Goal: Task Accomplishment & Management: Complete application form

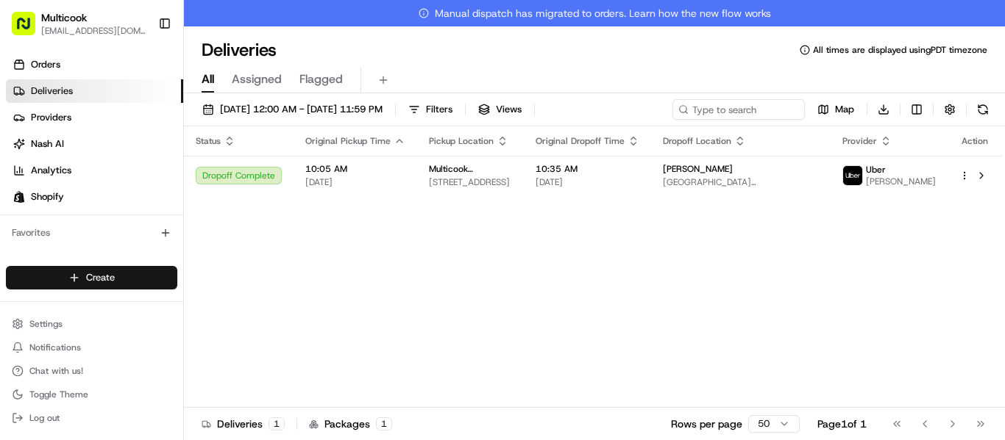
click at [129, 276] on html "Multicook [EMAIL_ADDRESS][DOMAIN_NAME] Toggle Sidebar Orders Deliveries Provide…" at bounding box center [502, 220] width 1005 height 440
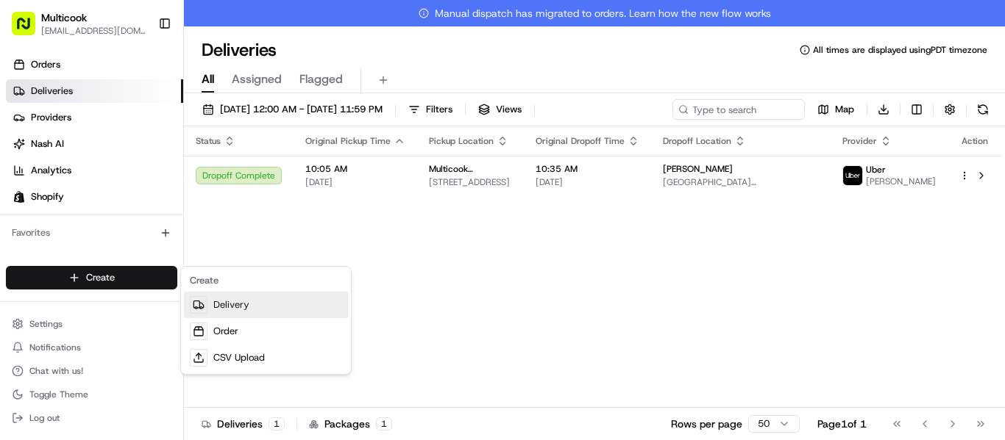
click at [239, 299] on link "Delivery" at bounding box center [266, 305] width 164 height 26
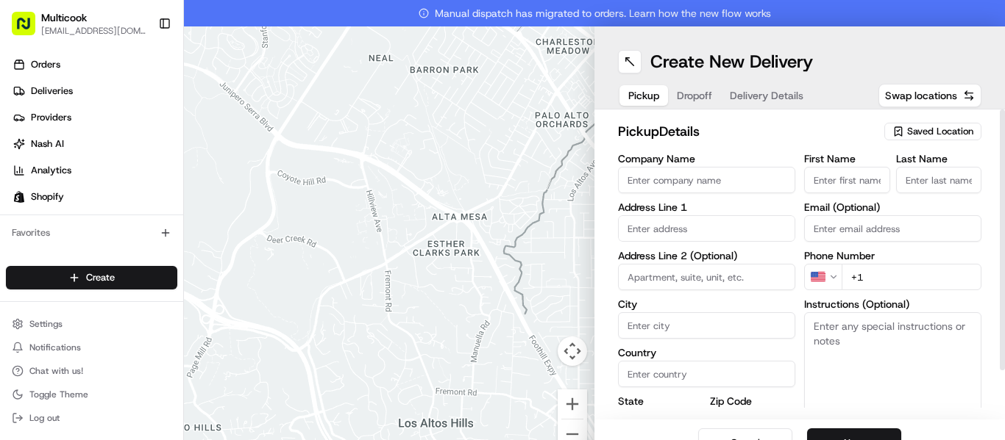
click at [913, 135] on span "Saved Location" at bounding box center [940, 131] width 66 height 13
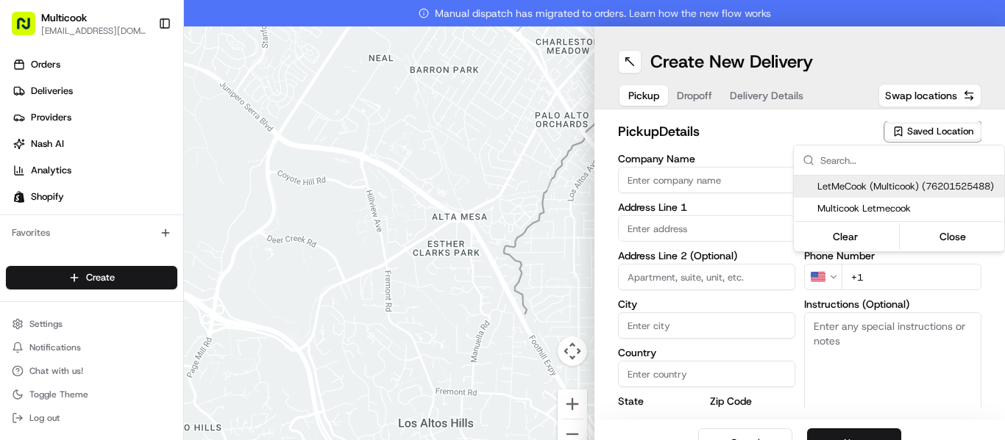
click at [910, 185] on span "LetMeCook (Multicook) (76201525488)" at bounding box center [907, 186] width 181 height 13
type input "LetMeCook (Multicook)"
type input "4364 Woodman Ave"
type input "Los Angeles"
type input "US"
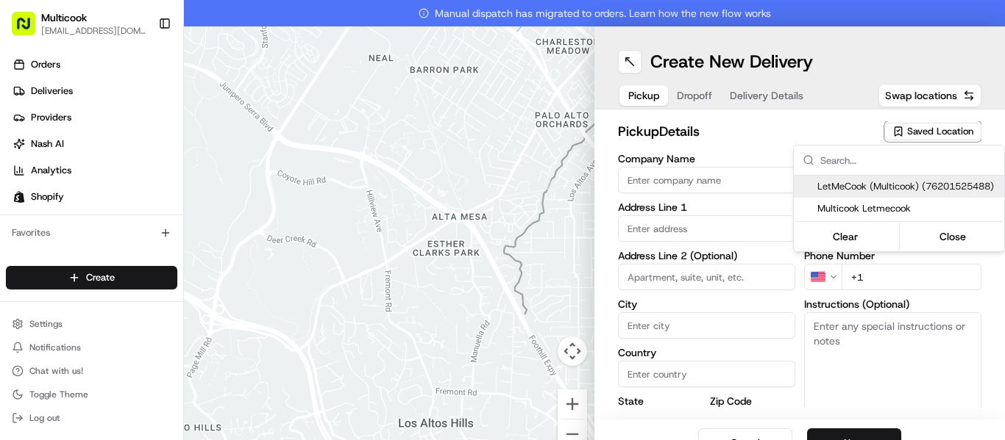
type input "CA"
type input "91423"
type input "Mykola"
type input "Nikityuk"
type input "[EMAIL_ADDRESS][DOMAIN_NAME]"
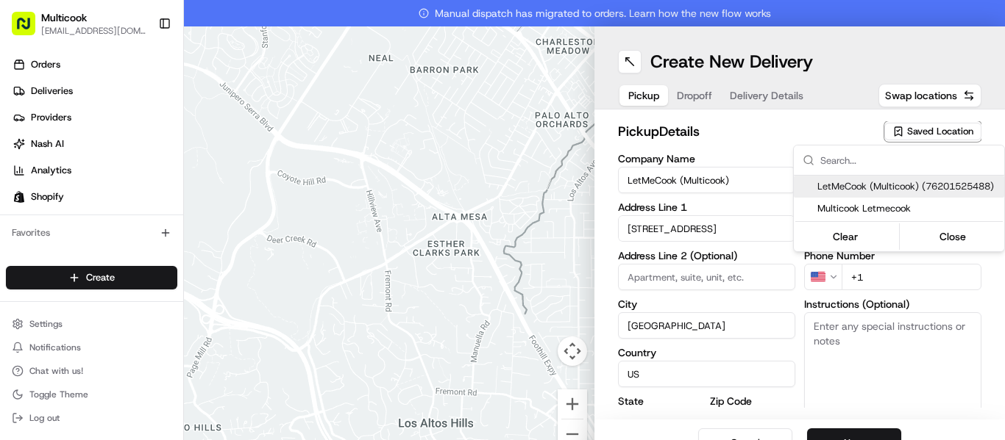
type input "+1 818 245 5354"
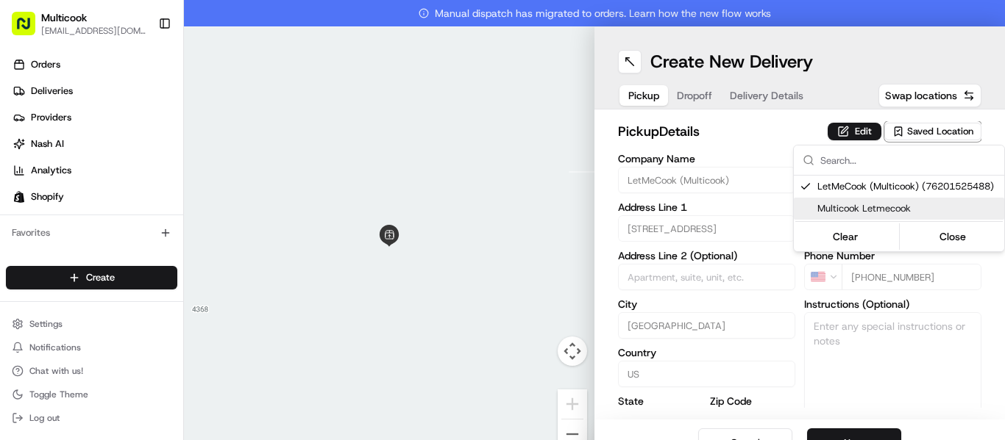
click at [868, 340] on html "Multicook info@multicook.la Toggle Sidebar Orders Deliveries Providers Nash AI …" at bounding box center [502, 220] width 1005 height 440
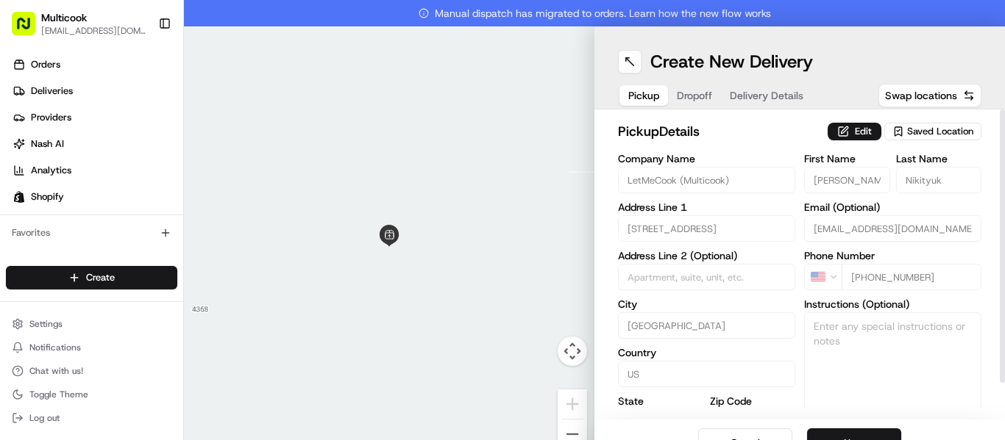
click at [864, 427] on div "Cancel Next" at bounding box center [799, 443] width 410 height 47
click at [867, 436] on button "Next" at bounding box center [854, 443] width 94 height 29
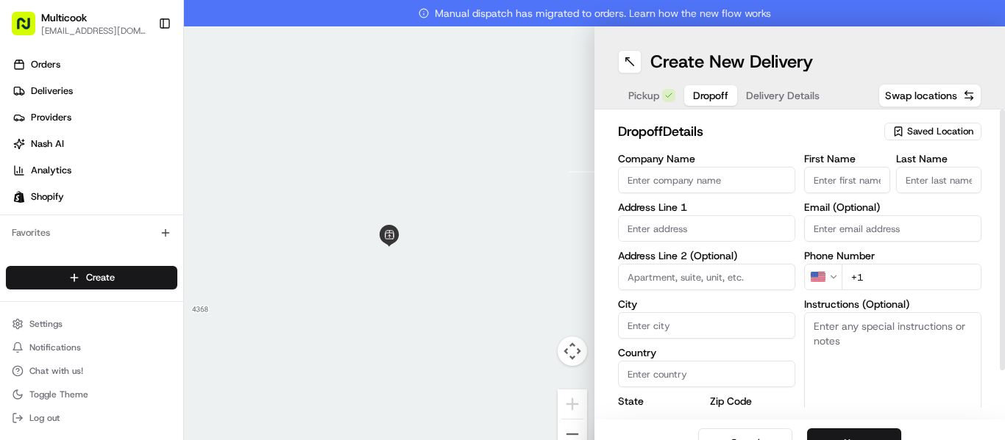
click at [824, 179] on input "First Name" at bounding box center [847, 180] width 86 height 26
paste input "[PERSON_NAME]"
click at [853, 176] on input "[PERSON_NAME]" at bounding box center [847, 180] width 86 height 26
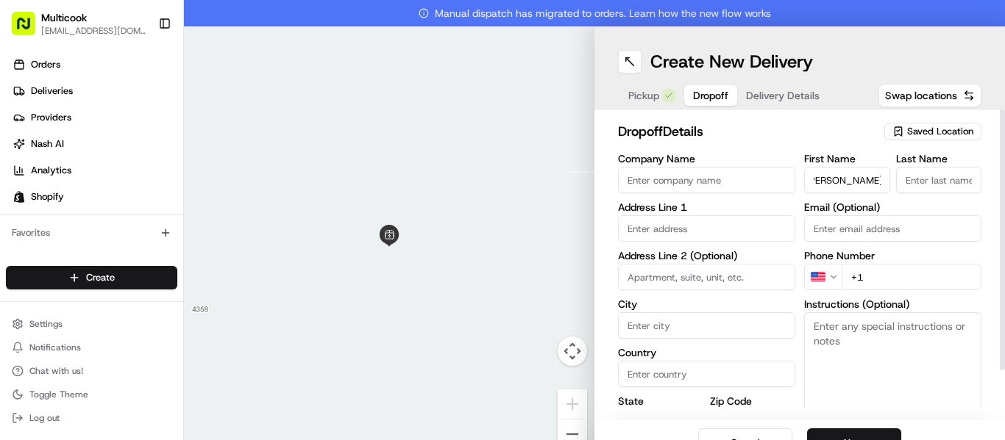
scroll to position [0, 0]
type input "Valentyna"
click at [940, 182] on input "Last Name" at bounding box center [939, 180] width 86 height 26
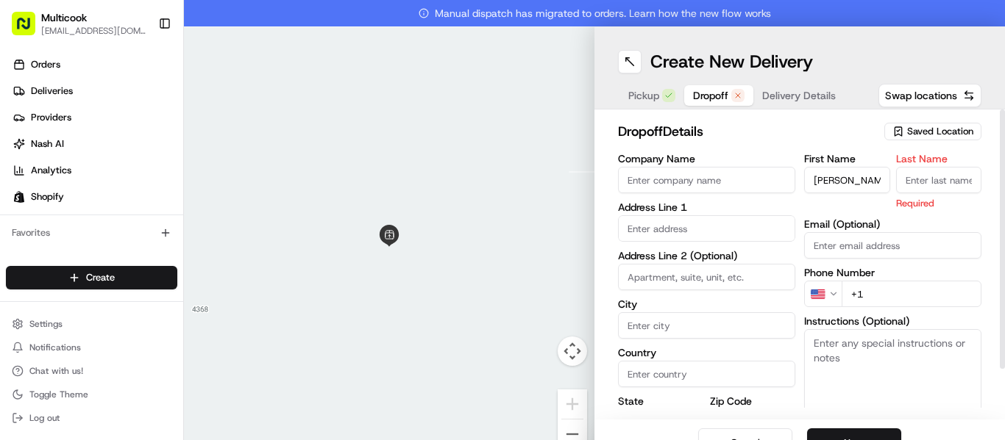
paste input "Brinck"
type input "Brinck"
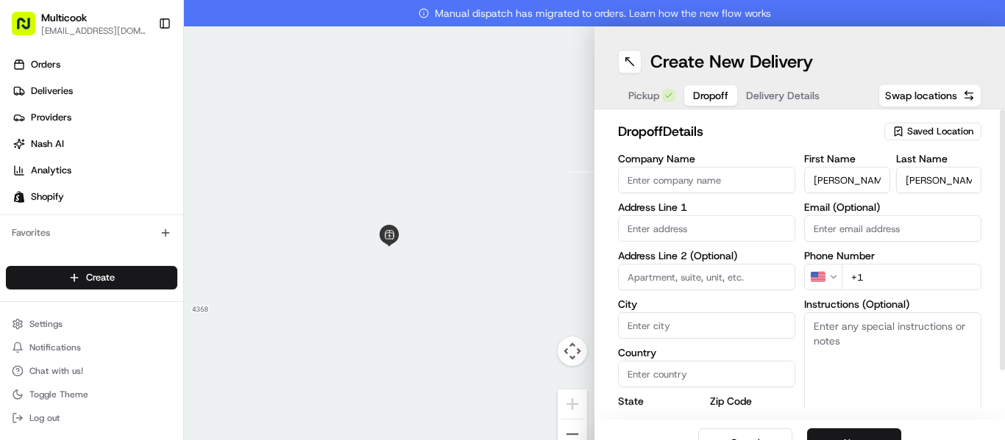
click at [906, 285] on input "+1" at bounding box center [911, 277] width 140 height 26
paste input "310 663 2931"
type input "+1 310 663 2931"
click at [635, 228] on input "text" at bounding box center [706, 228] width 177 height 26
paste input "681 San Juan Avenue Los Angeles, CA 90291"
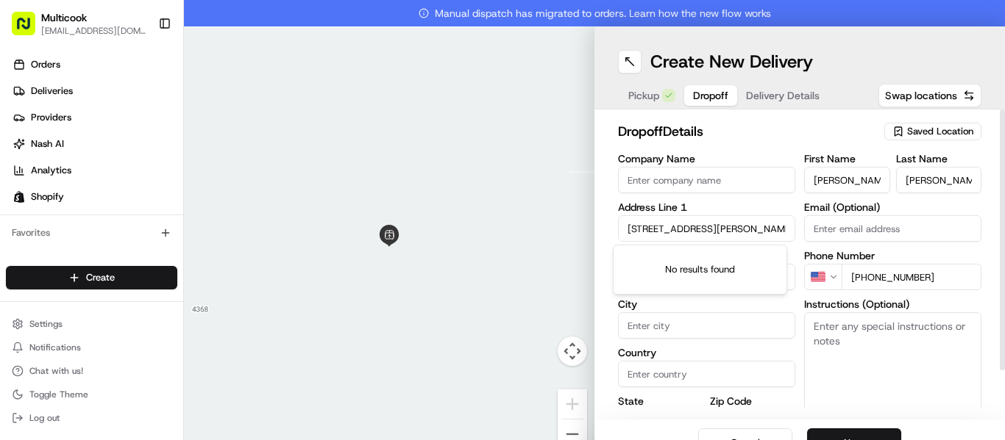
scroll to position [0, 48]
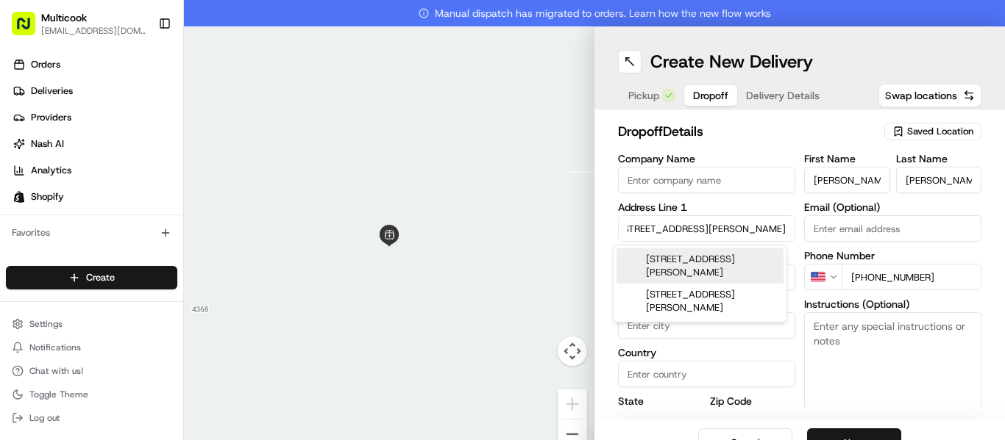
click at [707, 267] on div "681 San Juan Avenue, Venice, Los Angeles, CA 90291" at bounding box center [699, 266] width 167 height 35
type input "[STREET_ADDRESS][PERSON_NAME]"
type input "Los Angeles"
type input "United States"
type input "CA"
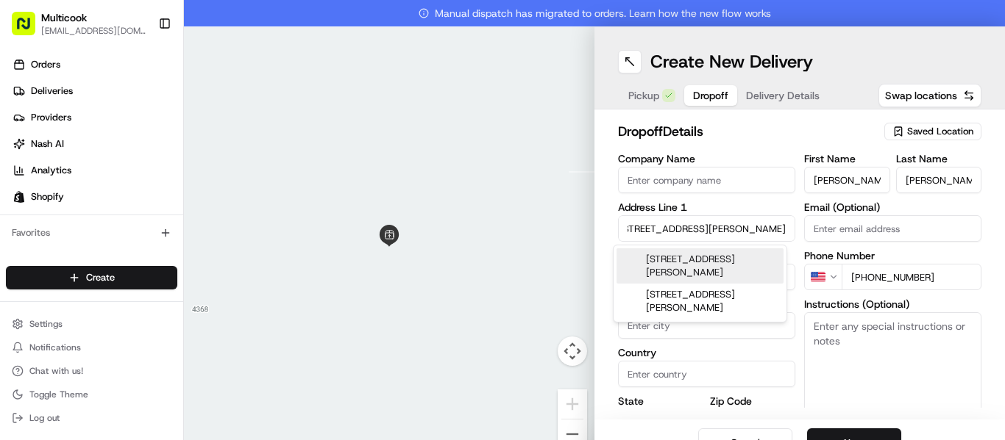
type input "90291"
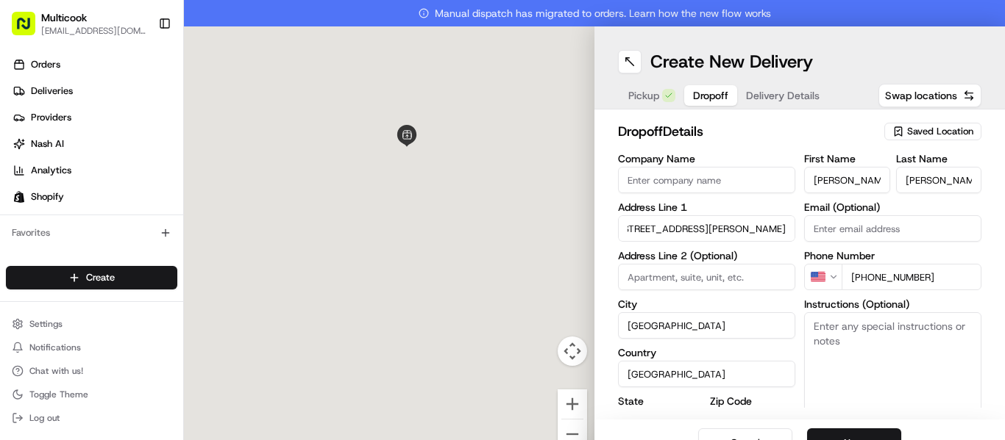
type input "681 San Juan Avenue"
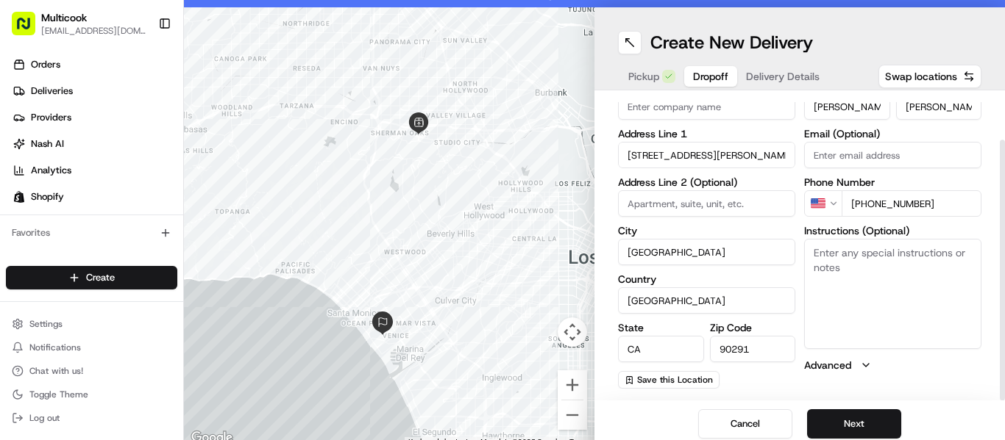
scroll to position [26, 0]
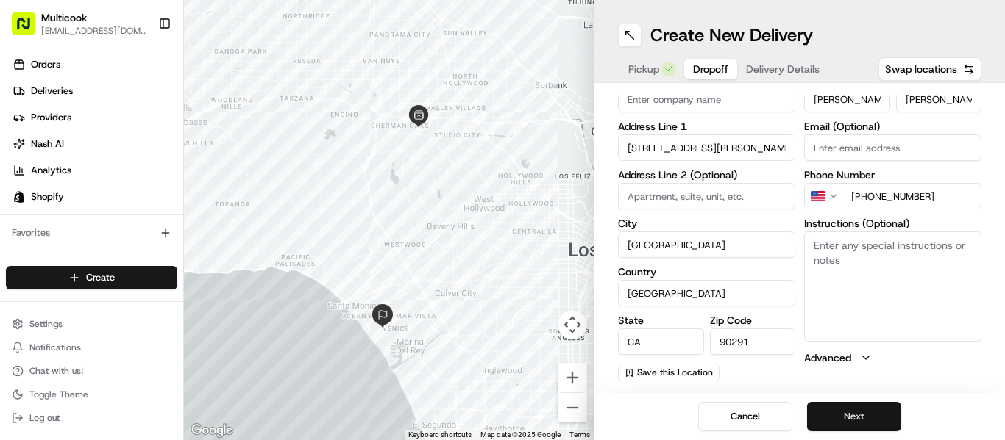
click at [878, 415] on button "Next" at bounding box center [854, 416] width 94 height 29
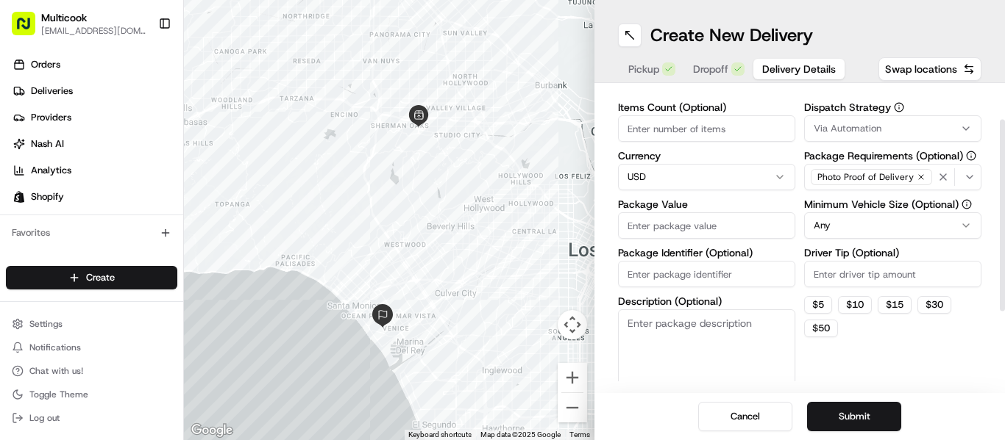
click at [635, 135] on input "Items Count (Optional)" at bounding box center [706, 128] width 177 height 26
type input "1"
type input "2"
click at [677, 220] on input "Package Value" at bounding box center [706, 226] width 177 height 26
type input "172"
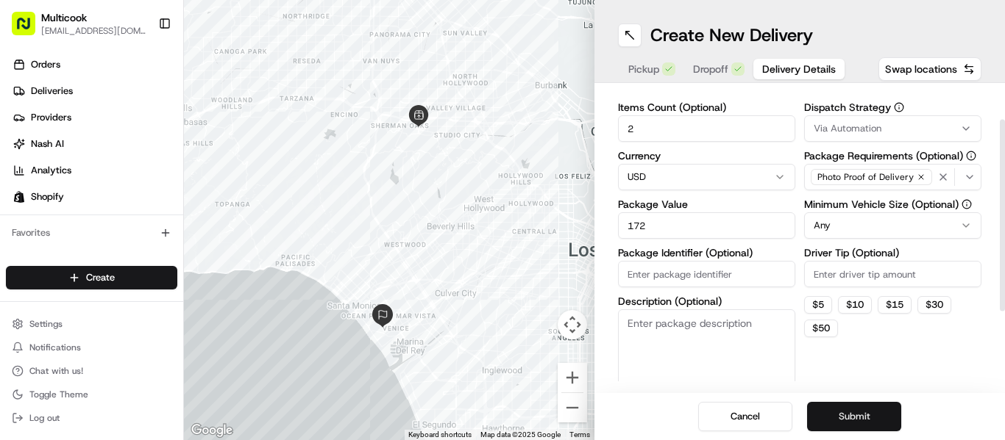
click at [886, 424] on button "Submit" at bounding box center [854, 416] width 94 height 29
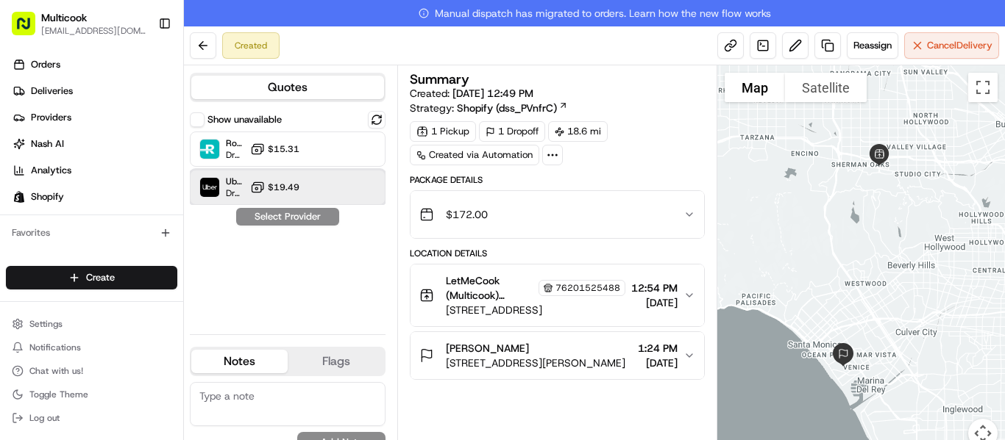
click at [302, 183] on div "Uber Dropoff ETA 1 hour $19.49" at bounding box center [288, 187] width 196 height 35
click at [299, 216] on button "Assign Provider" at bounding box center [287, 217] width 104 height 18
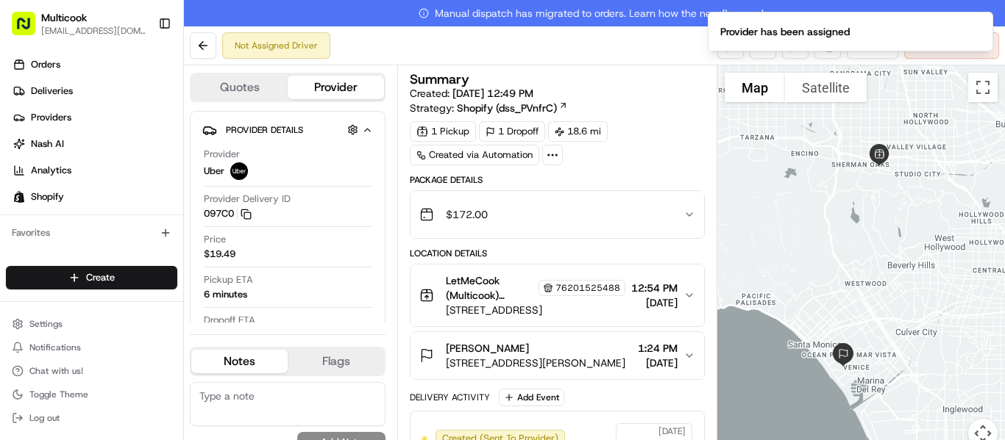
click at [691, 367] on button "Valentyna Brinck 681 San Juan Ave, Venice, CA 90291, USA 1:24 PM 08/24/2025" at bounding box center [556, 355] width 293 height 47
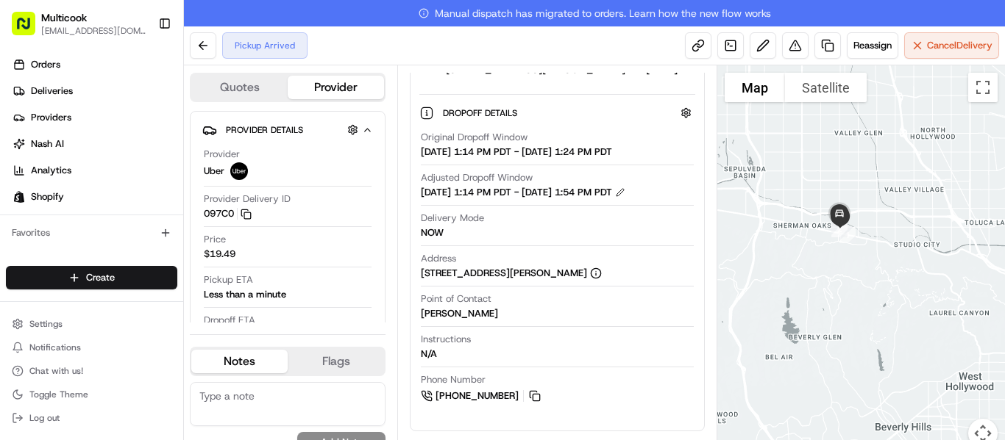
drag, startPoint x: 877, startPoint y: 176, endPoint x: 854, endPoint y: 297, distance: 122.7
click at [854, 297] on div at bounding box center [861, 265] width 288 height 401
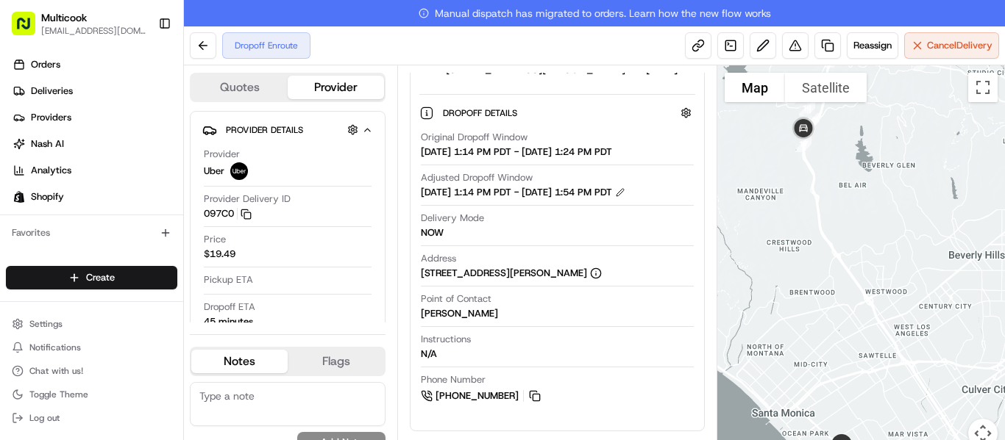
drag, startPoint x: 839, startPoint y: 313, endPoint x: 915, endPoint y: 140, distance: 188.0
click at [915, 140] on div at bounding box center [861, 265] width 288 height 401
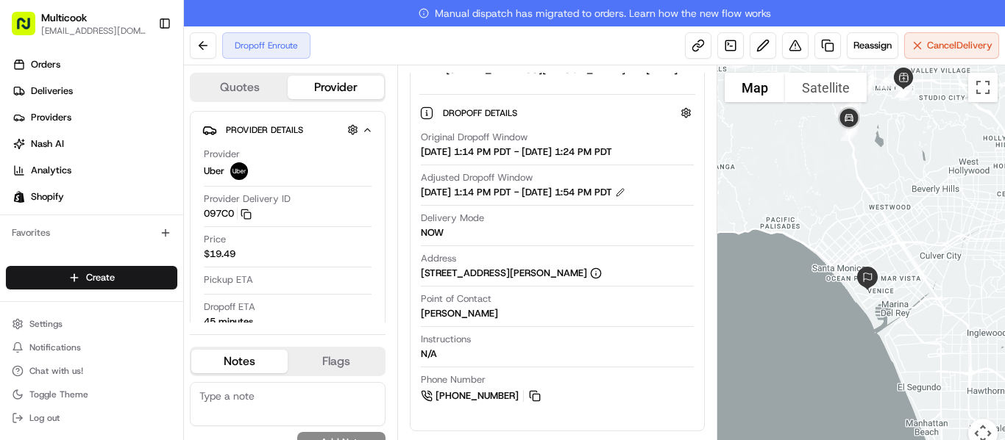
drag, startPoint x: 891, startPoint y: 283, endPoint x: 874, endPoint y: 245, distance: 42.1
click at [874, 245] on div at bounding box center [861, 265] width 288 height 401
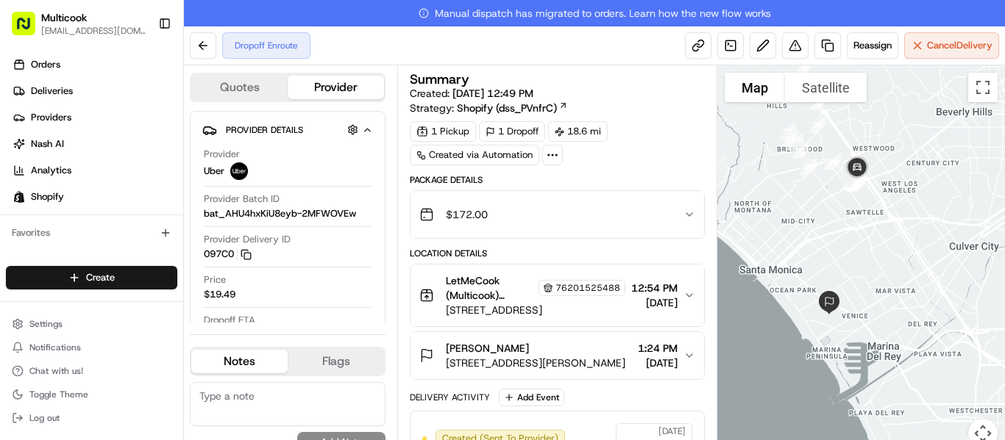
drag, startPoint x: 862, startPoint y: 354, endPoint x: 866, endPoint y: 288, distance: 67.1
click at [866, 288] on div at bounding box center [861, 265] width 288 height 401
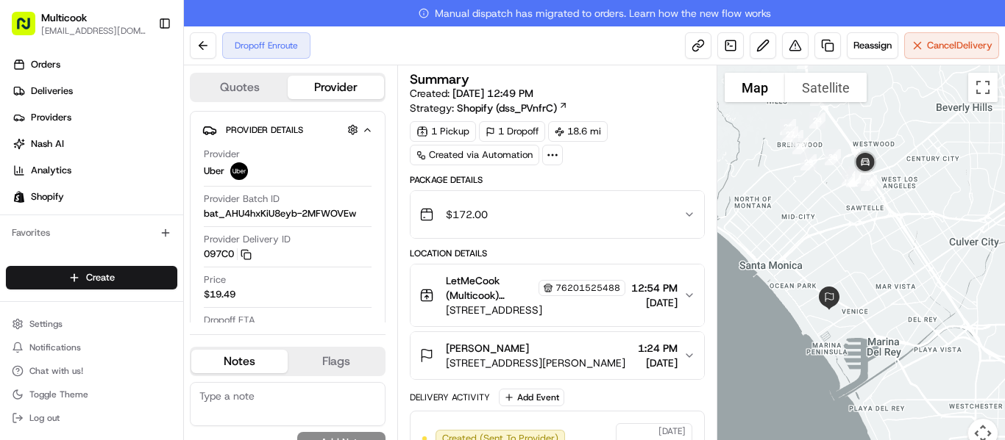
click at [130, 280] on html "Multicook info@multicook.la Toggle Sidebar Orders Deliveries Providers Nash AI …" at bounding box center [502, 220] width 1005 height 440
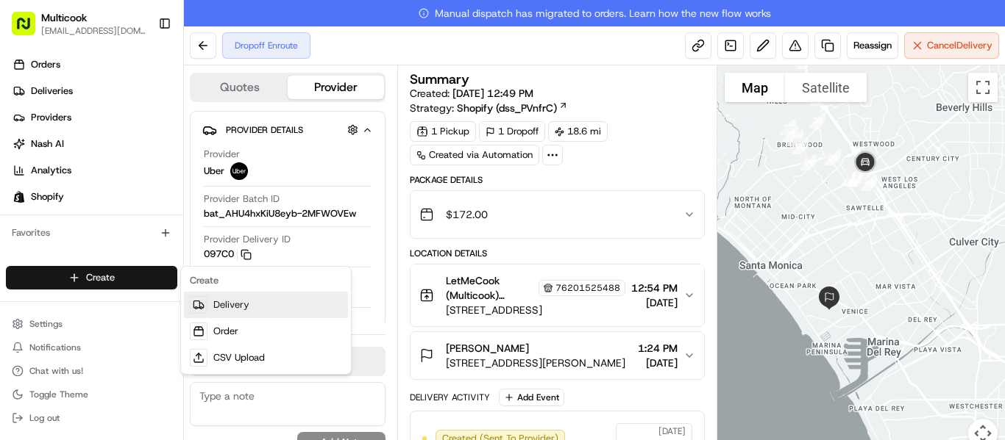
click at [241, 307] on link "Delivery" at bounding box center [266, 305] width 164 height 26
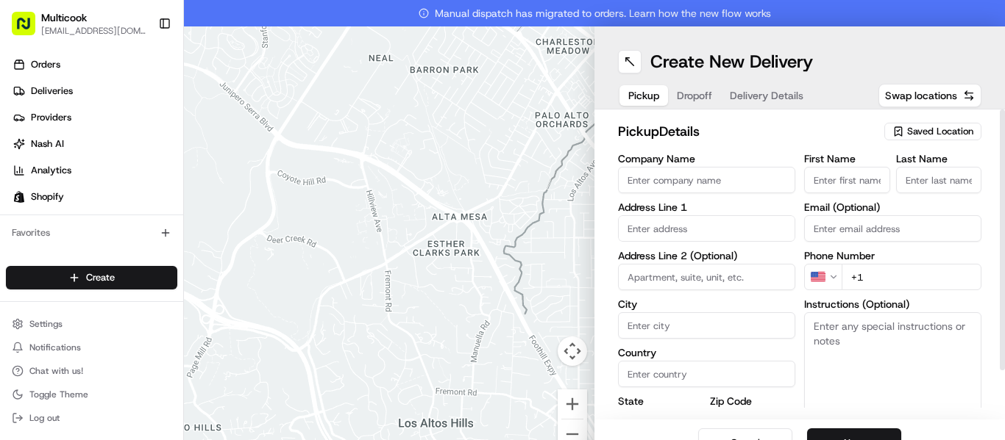
click at [958, 138] on div "Saved Location" at bounding box center [932, 132] width 97 height 18
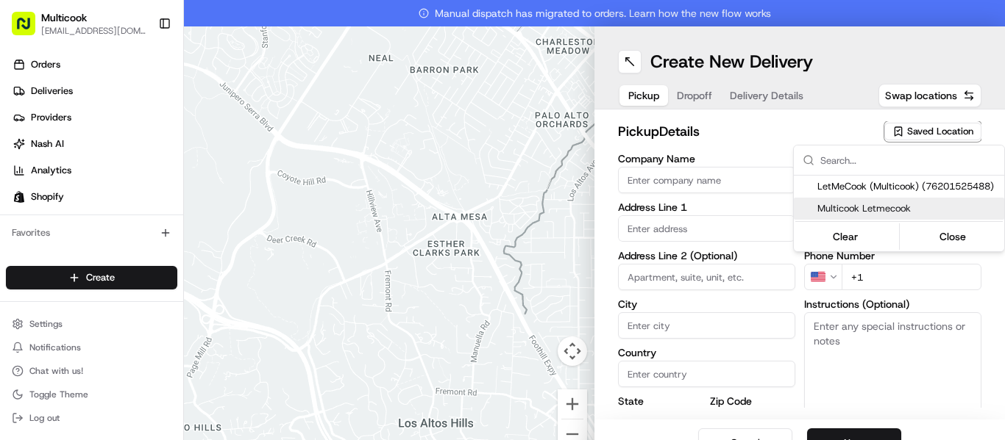
click at [870, 210] on span "Multicook Letmecook" at bounding box center [907, 208] width 181 height 13
type input "Multicook Letmecook"
type input "4364 Woodman Ave"
type input "Los Angeles"
type input "US"
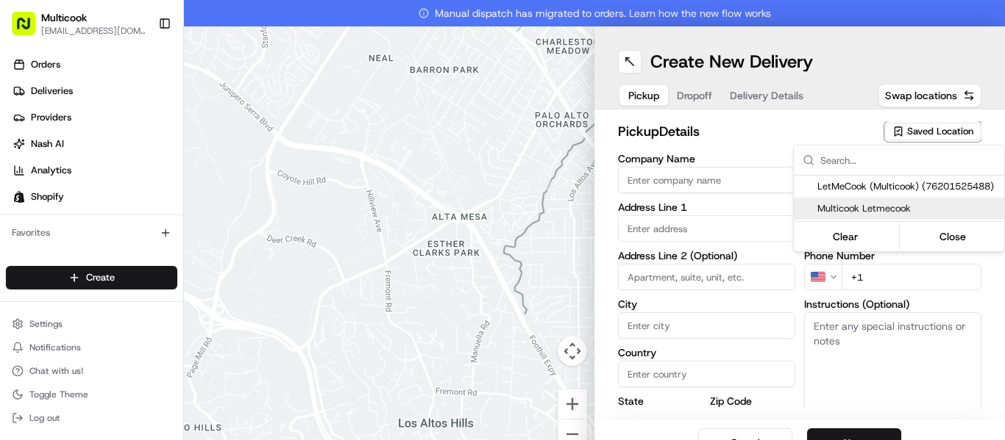
type input "CA"
type input "91423"
type input "Mykola"
type input "Nikityuk"
type input "[EMAIL_ADDRESS][DOMAIN_NAME]"
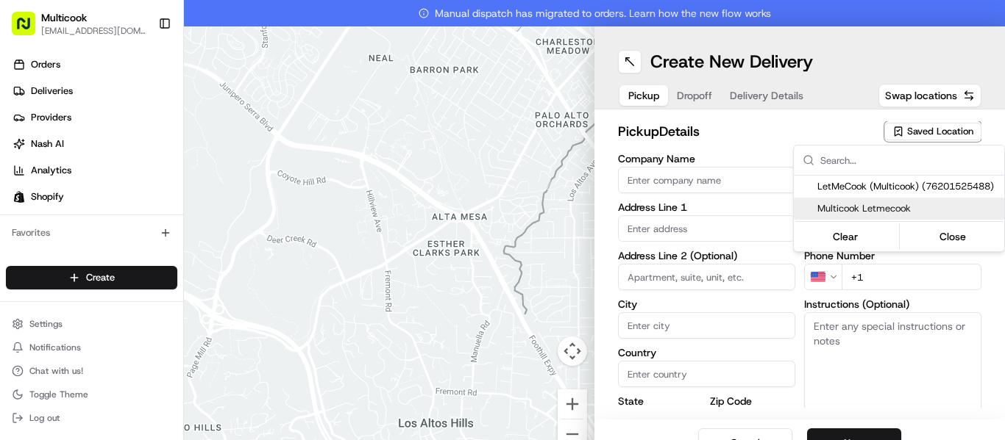
type input "+1 818 245 5354"
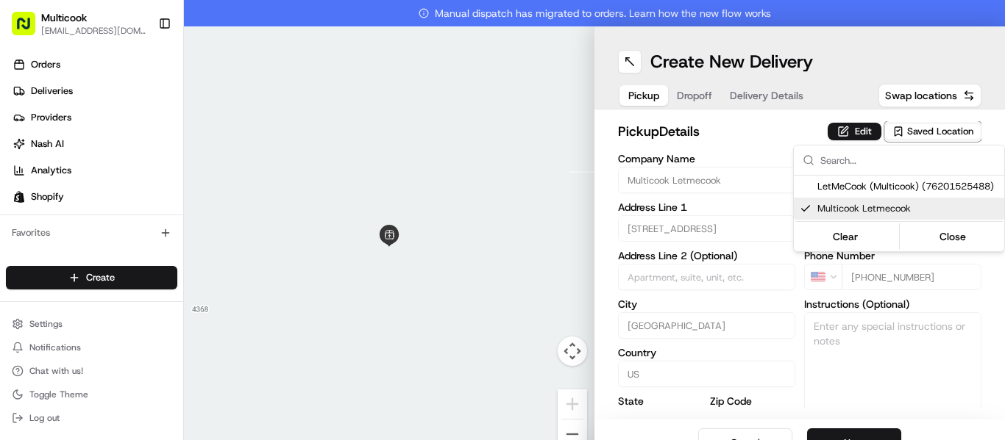
click at [863, 434] on html "Multicook info@multicook.la Toggle Sidebar Orders Deliveries Providers Nash AI …" at bounding box center [502, 220] width 1005 height 440
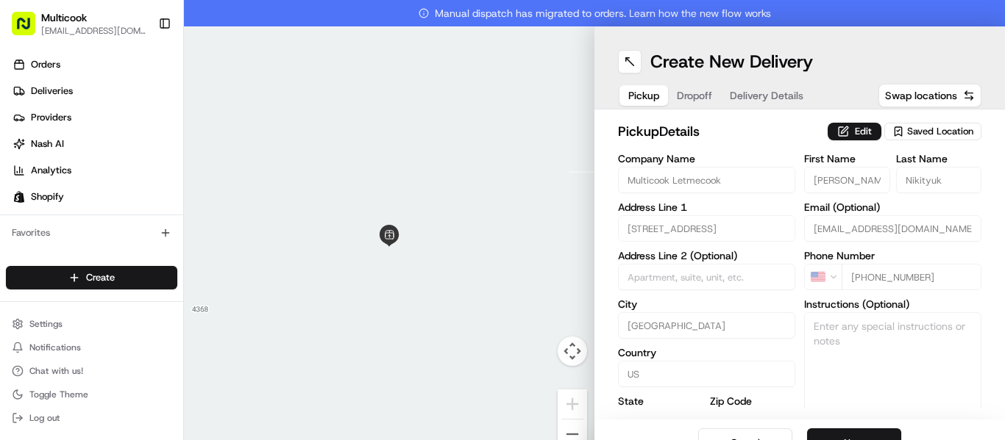
click at [863, 434] on button "Next" at bounding box center [854, 443] width 94 height 29
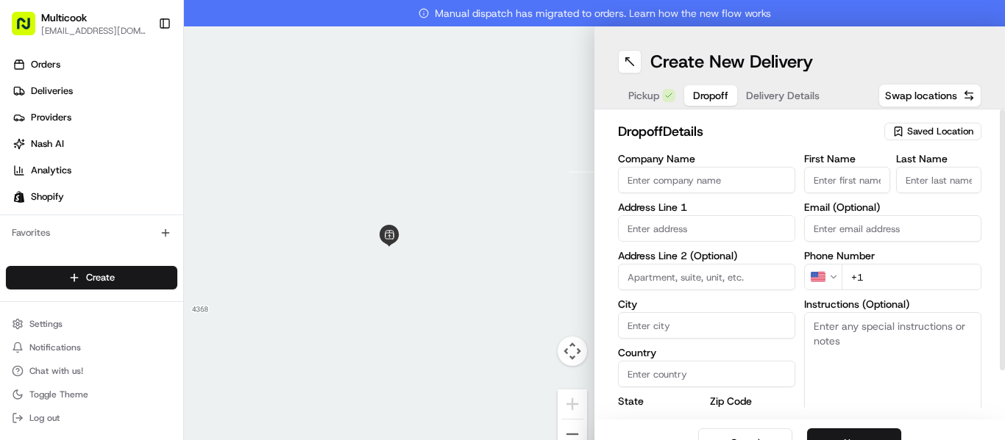
click at [831, 179] on input "First Name" at bounding box center [847, 180] width 86 height 26
paste input "[PERSON_NAME]"
click at [850, 179] on input "[PERSON_NAME]" at bounding box center [847, 180] width 86 height 26
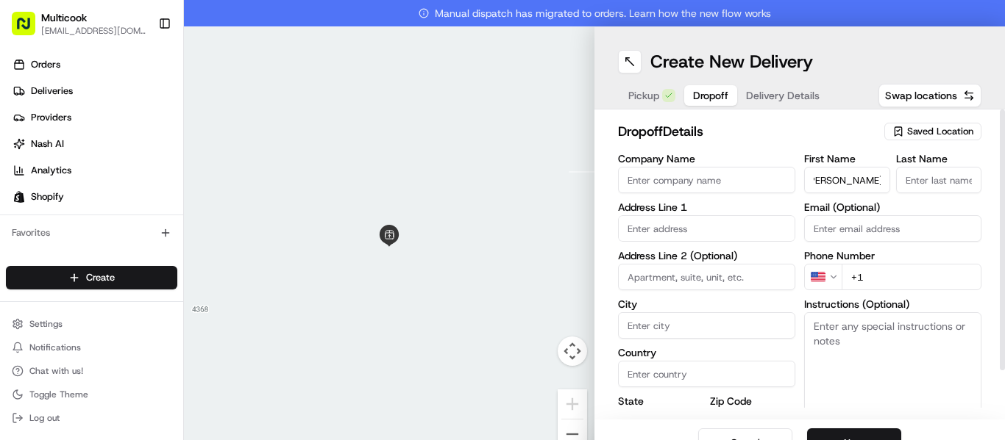
scroll to position [0, 0]
type input "Gayane"
click at [943, 183] on input "Last Name" at bounding box center [939, 180] width 86 height 26
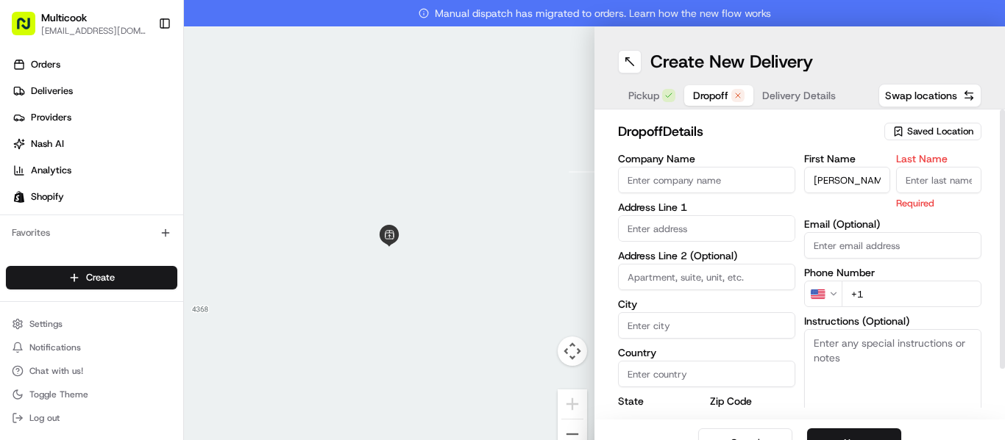
paste input "Akopova"
type input "Akopova"
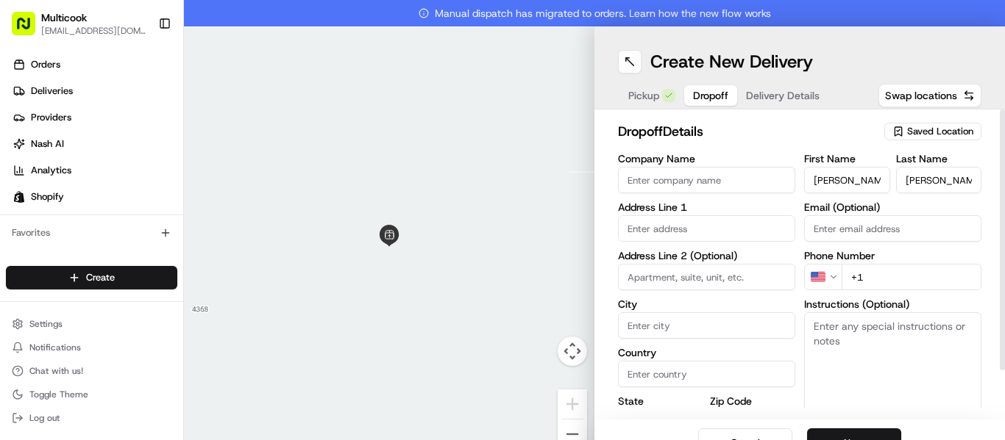
click at [879, 280] on input "+1" at bounding box center [911, 277] width 140 height 26
paste input "954 997 7704"
type input "+1 954 997 7704"
click at [650, 229] on input "text" at bounding box center [706, 228] width 177 height 26
paste input "2940 North Verdugo Road 206 Glendale, CA 91208"
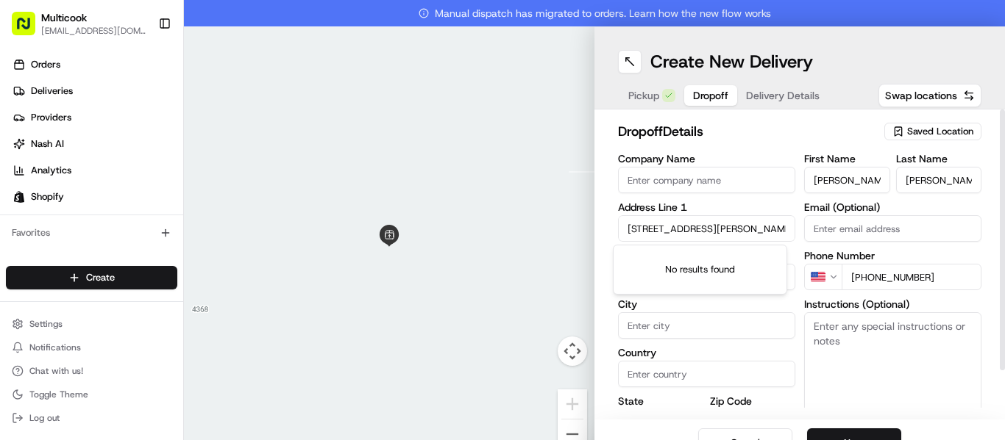
scroll to position [0, 76]
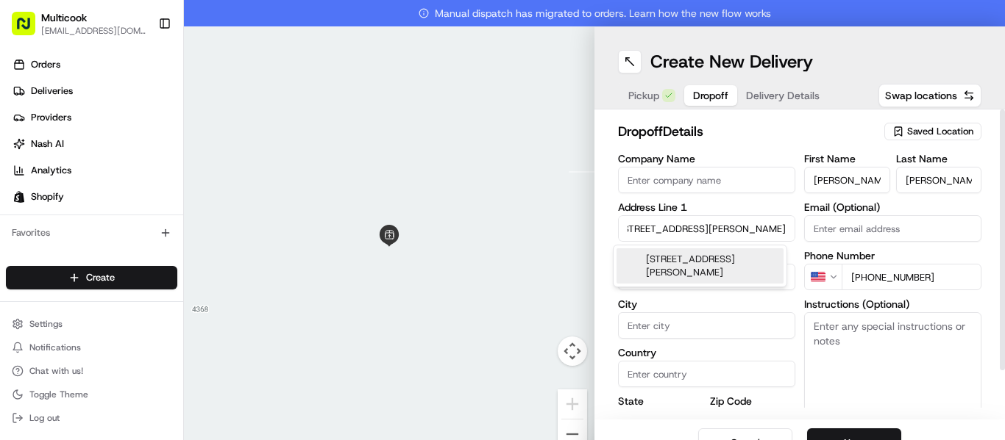
click at [700, 264] on div "2940 North Verdugo Road #206, Glendale, CA 91208" at bounding box center [699, 266] width 167 height 35
type input "[STREET_ADDRESS][PERSON_NAME]"
type input "UNIT 206"
type input "Glendale"
type input "United States"
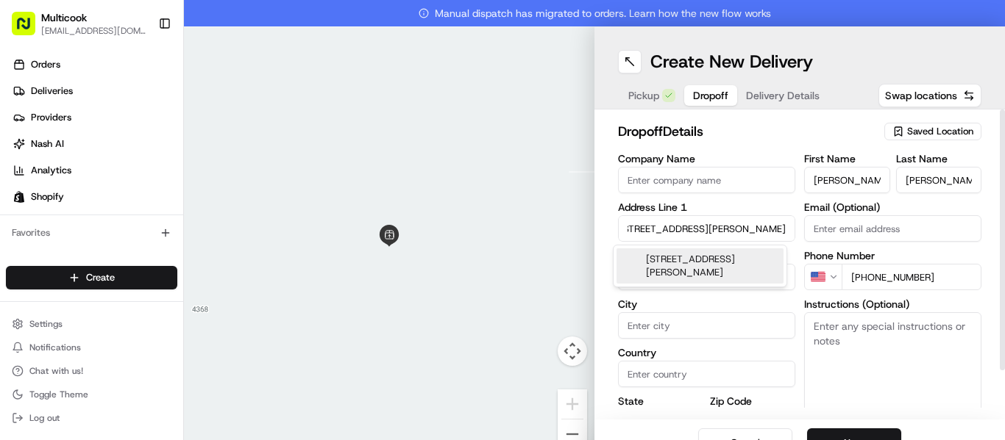
type input "CA"
type input "91208"
type input "2940 North Verdugo Road"
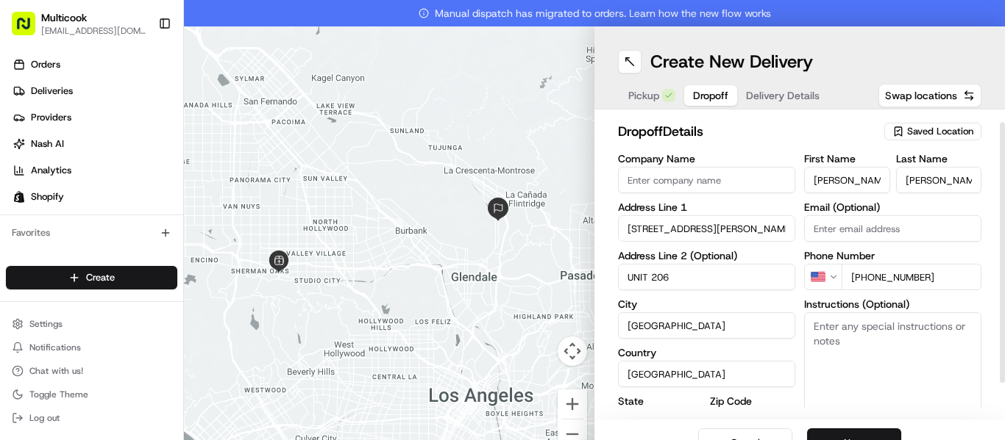
scroll to position [54, 0]
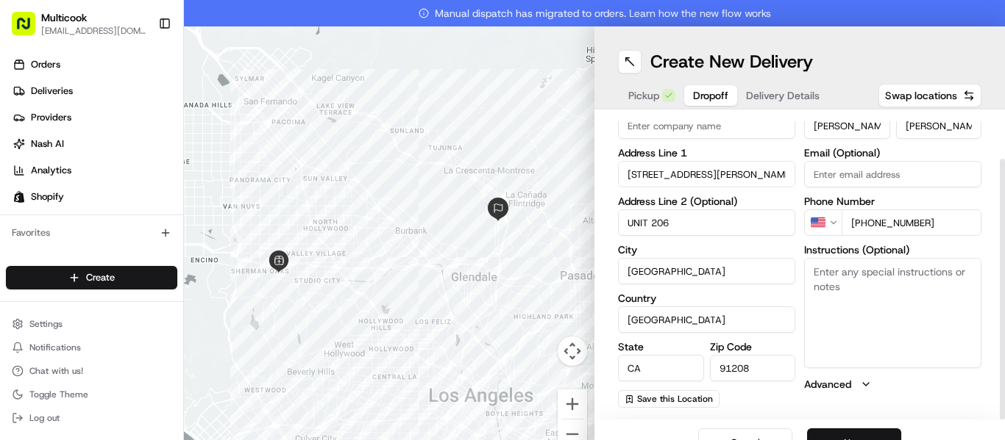
click at [868, 429] on button "Next" at bounding box center [854, 443] width 94 height 29
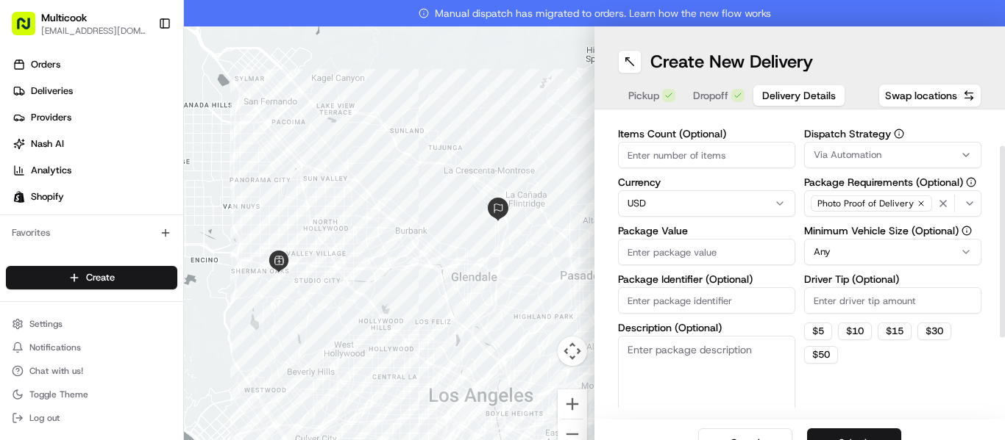
click at [638, 149] on input "Items Count (Optional)" at bounding box center [706, 155] width 177 height 26
type input "2"
click at [651, 256] on input "Package Value" at bounding box center [706, 252] width 177 height 26
type input "156"
click at [842, 438] on button "Submit" at bounding box center [854, 443] width 94 height 29
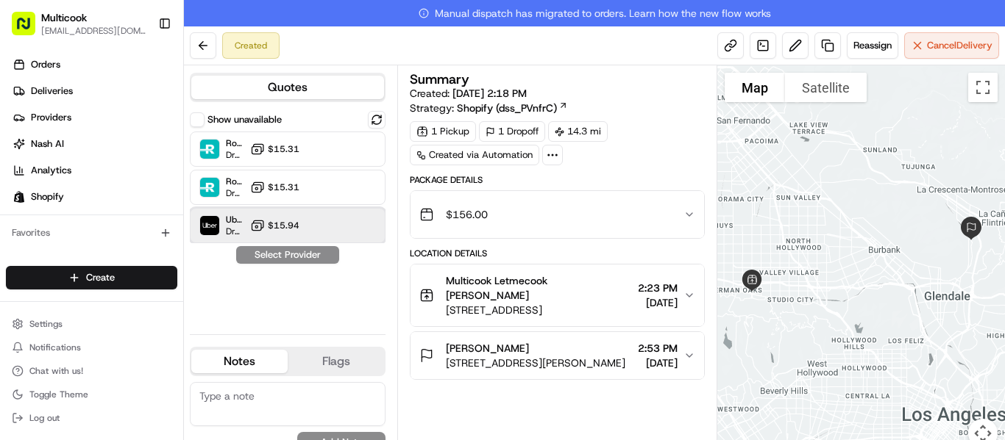
click at [293, 215] on div "Uber Dropoff ETA 55 minutes $15.94" at bounding box center [288, 225] width 196 height 35
click at [301, 254] on button "Assign Provider" at bounding box center [287, 255] width 104 height 18
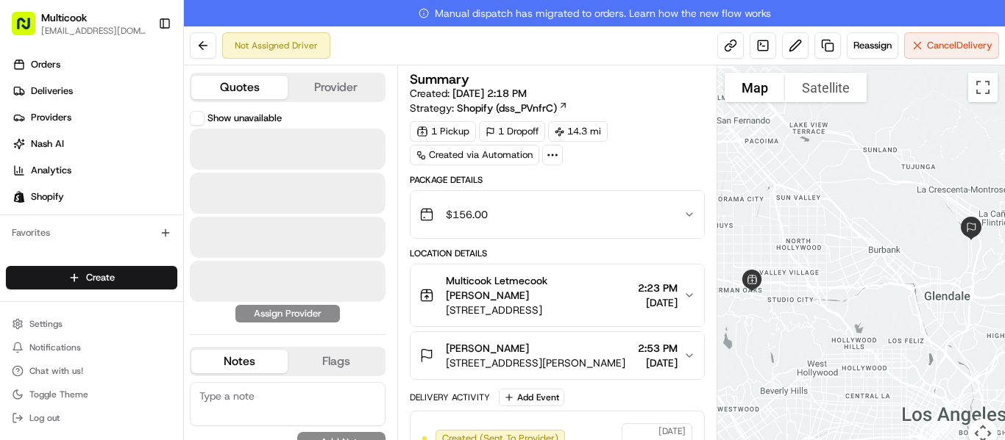
click at [683, 365] on div "Gayane Akopova 2940 N Verdugo Rd UNIT 206, Glendale, CA 91208, USA 2:53 PM 08/2…" at bounding box center [551, 355] width 264 height 29
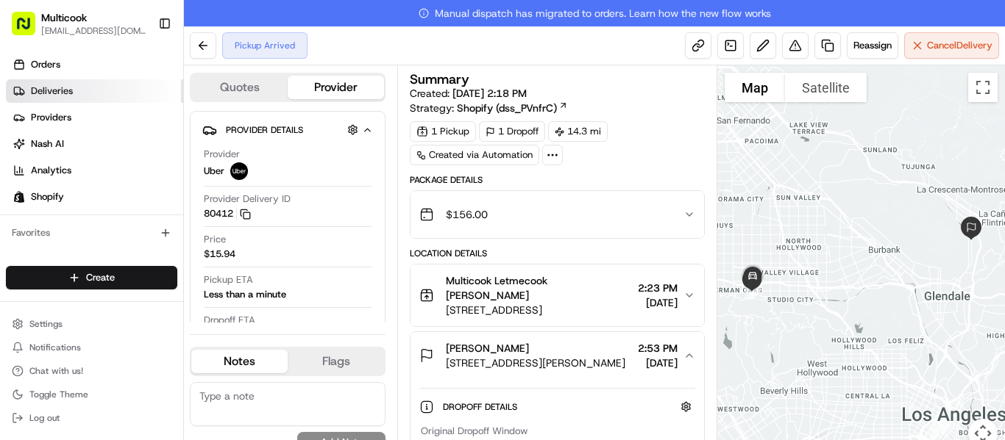
click at [99, 85] on link "Deliveries" at bounding box center [94, 91] width 177 height 24
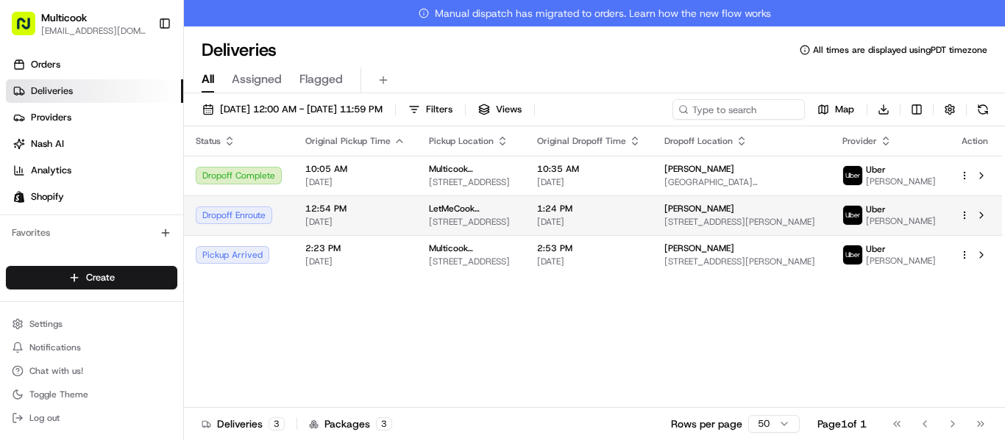
click at [455, 215] on span "LetMeCook (Multicook)" at bounding box center [471, 209] width 85 height 12
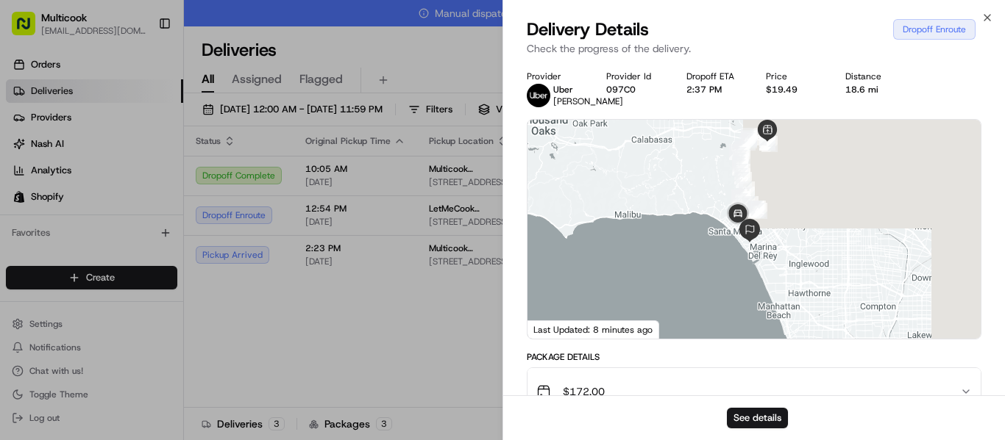
drag, startPoint x: 749, startPoint y: 314, endPoint x: 749, endPoint y: 261, distance: 52.9
click at [749, 261] on div "Date : 08/24/2025 2:23 PM" at bounding box center [753, 229] width 453 height 219
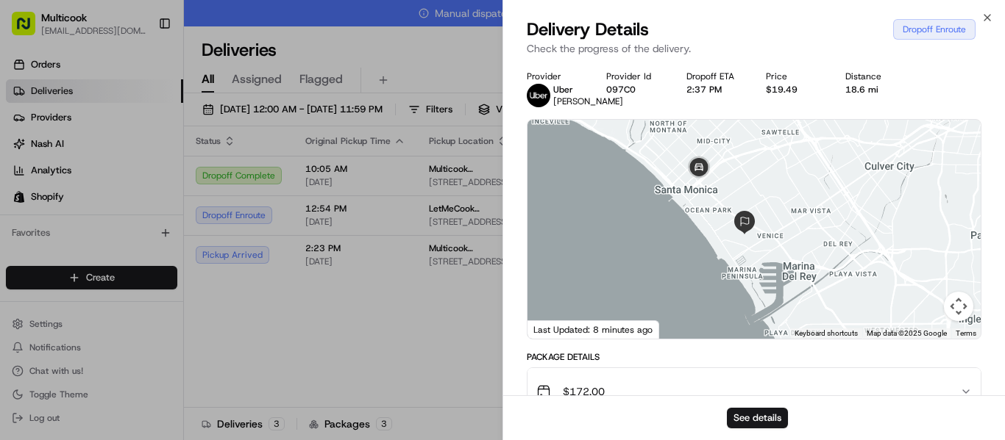
drag, startPoint x: 730, startPoint y: 222, endPoint x: 715, endPoint y: 245, distance: 27.5
click at [715, 245] on div at bounding box center [753, 229] width 453 height 219
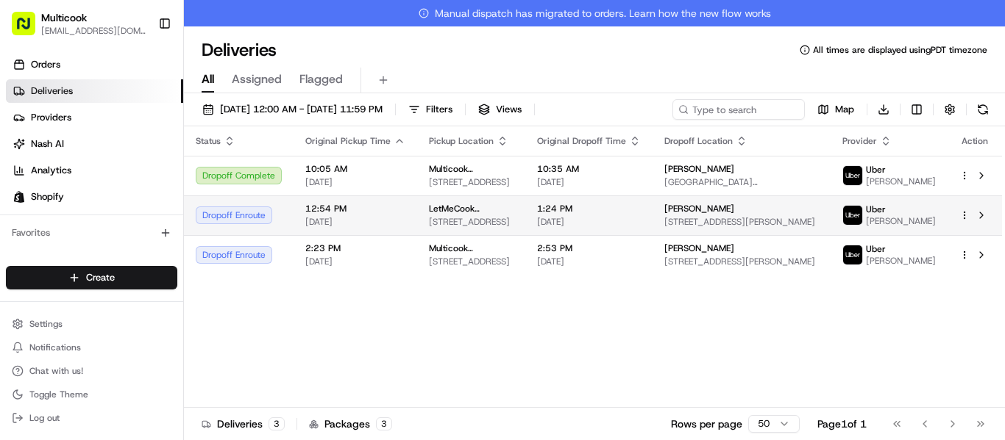
click at [390, 228] on span "[DATE]" at bounding box center [355, 222] width 100 height 12
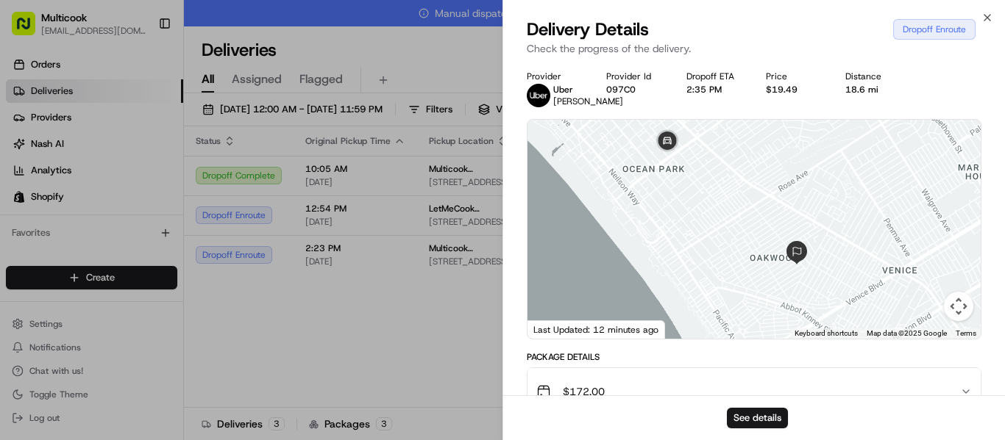
drag, startPoint x: 756, startPoint y: 229, endPoint x: 752, endPoint y: 271, distance: 41.4
click at [752, 271] on div at bounding box center [753, 229] width 453 height 219
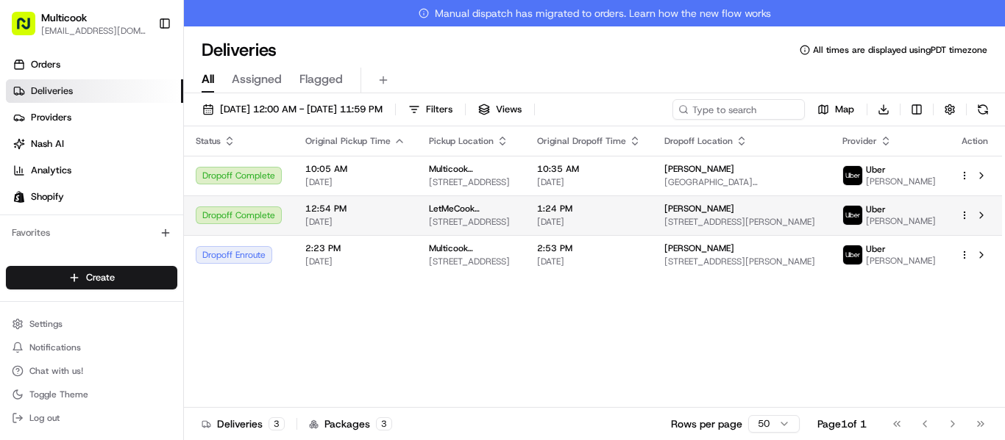
click at [310, 215] on span "12:54 PM" at bounding box center [355, 209] width 100 height 12
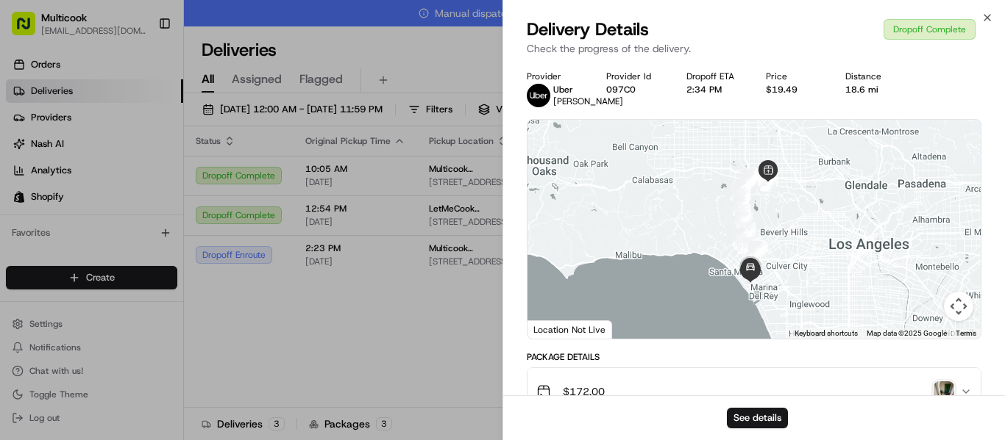
click at [944, 397] on div "See details" at bounding box center [754, 418] width 502 height 45
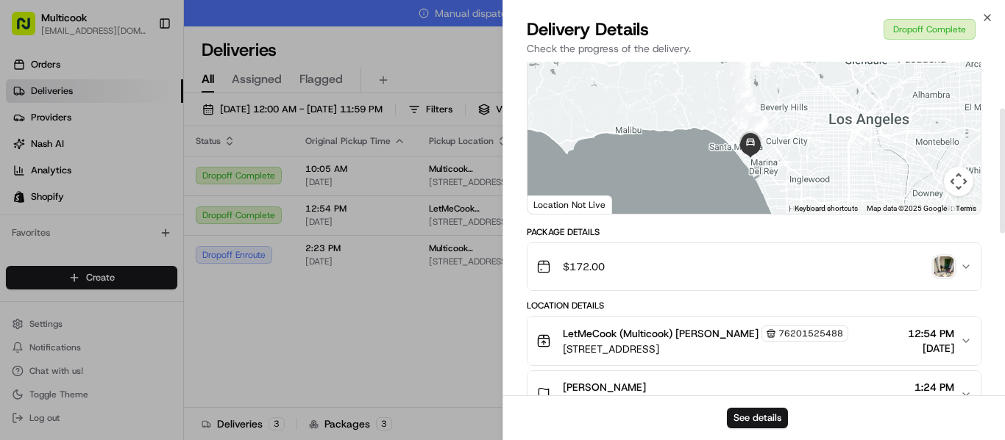
scroll to position [129, 0]
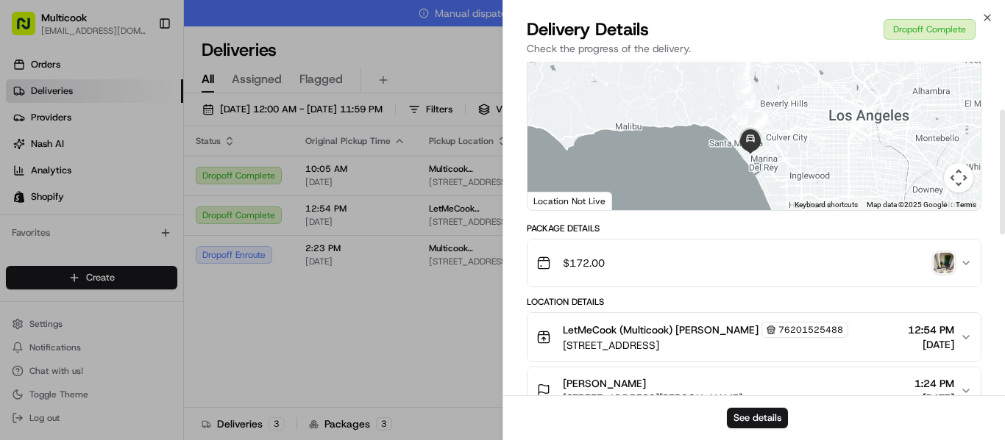
click at [942, 274] on img "button" at bounding box center [943, 263] width 21 height 21
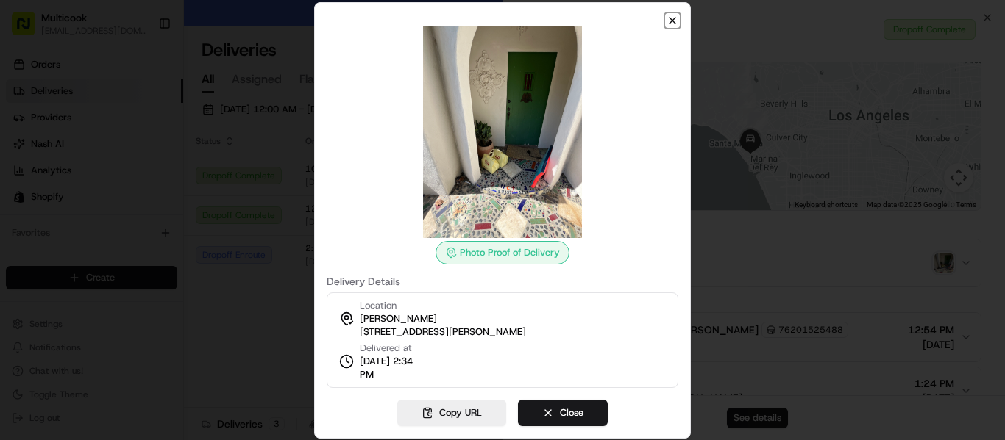
click at [669, 25] on icon "button" at bounding box center [672, 21] width 12 height 12
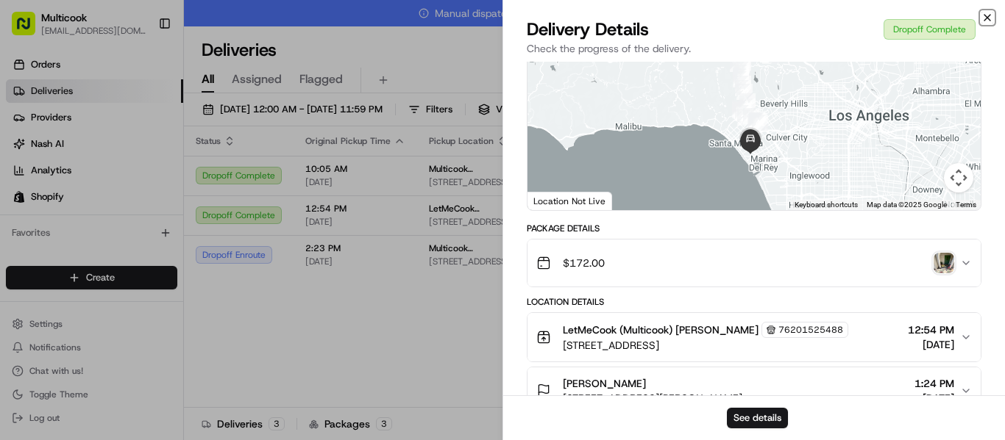
click at [985, 15] on icon "button" at bounding box center [987, 18] width 12 height 12
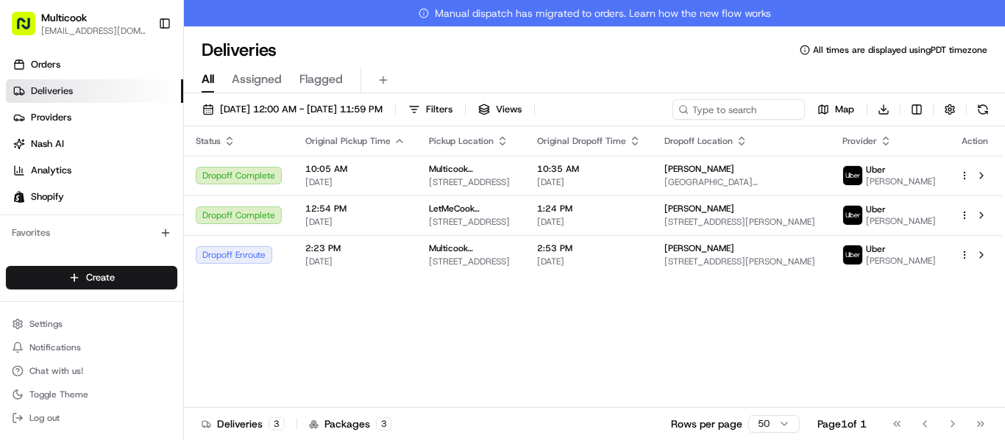
click at [407, 315] on div "Status Original Pickup Time Pickup Location Original Dropoff Time Dropoff Locat…" at bounding box center [593, 280] width 818 height 308
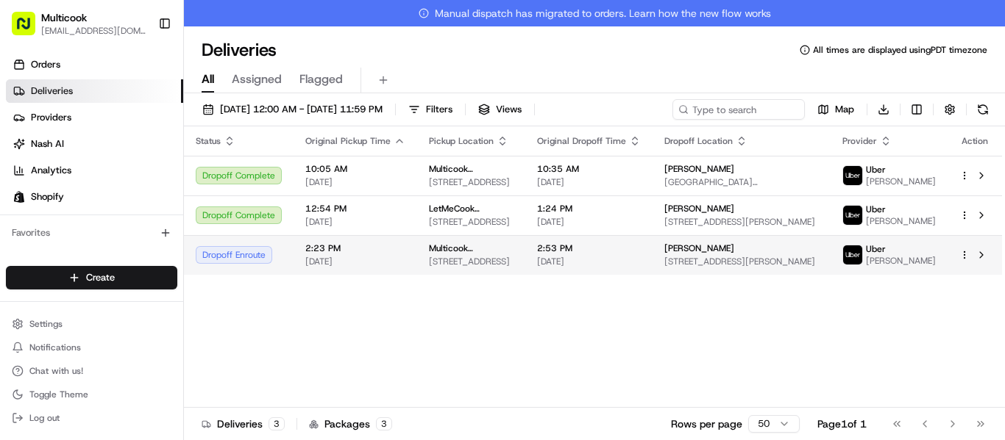
click at [301, 275] on td "2:23 PM 08/24/2025" at bounding box center [355, 255] width 124 height 40
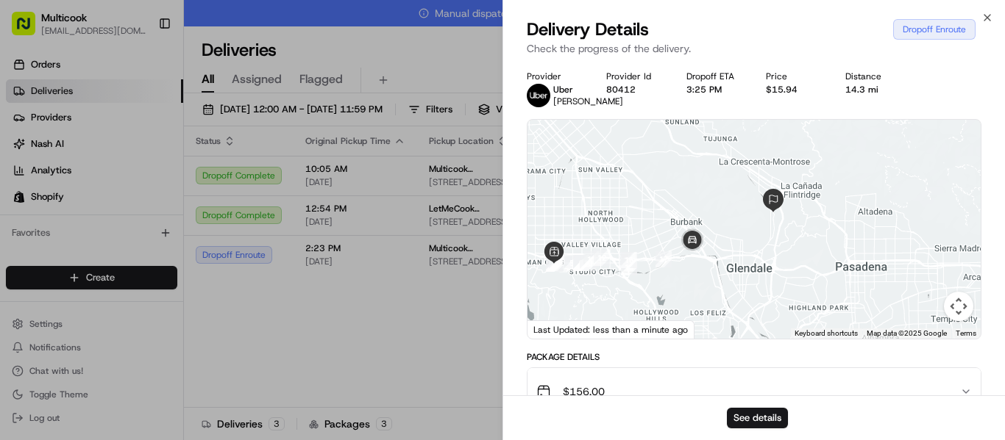
drag, startPoint x: 825, startPoint y: 233, endPoint x: 732, endPoint y: 243, distance: 93.2
click at [732, 243] on div at bounding box center [753, 229] width 453 height 219
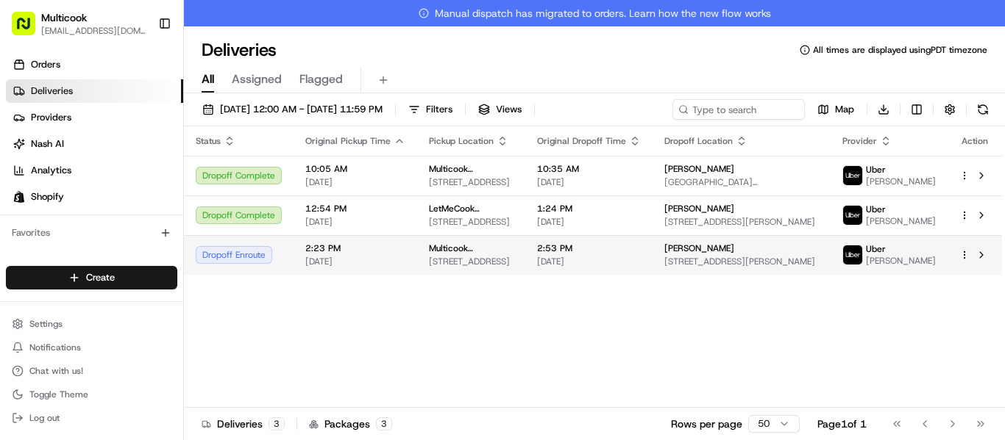
click at [588, 254] on span "2:53 PM" at bounding box center [589, 249] width 104 height 12
click at [493, 254] on span "Multicook Letmecook" at bounding box center [471, 249] width 85 height 12
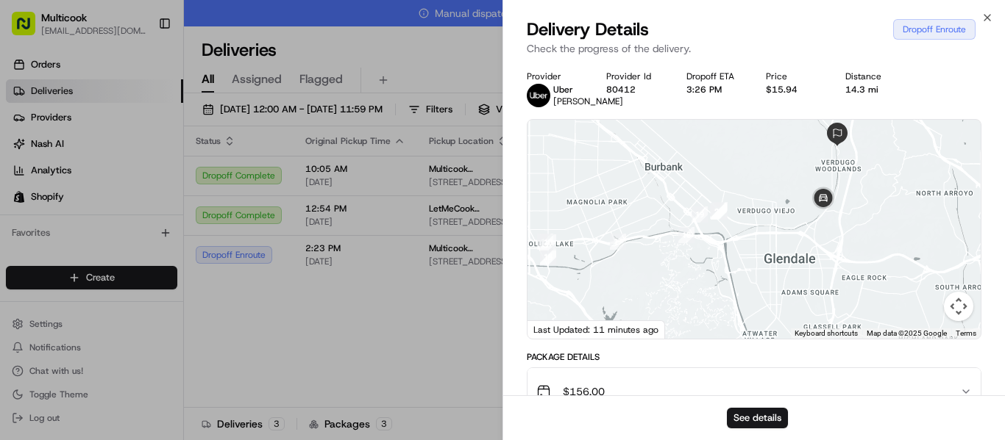
drag, startPoint x: 871, startPoint y: 224, endPoint x: 735, endPoint y: 197, distance: 139.3
click at [735, 195] on div at bounding box center [753, 229] width 453 height 219
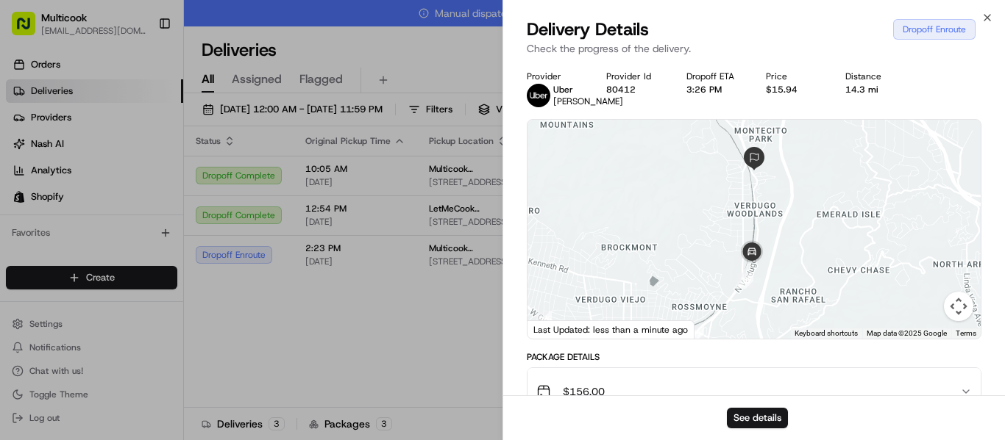
drag, startPoint x: 769, startPoint y: 195, endPoint x: 821, endPoint y: 215, distance: 55.2
click at [821, 215] on div at bounding box center [753, 229] width 453 height 219
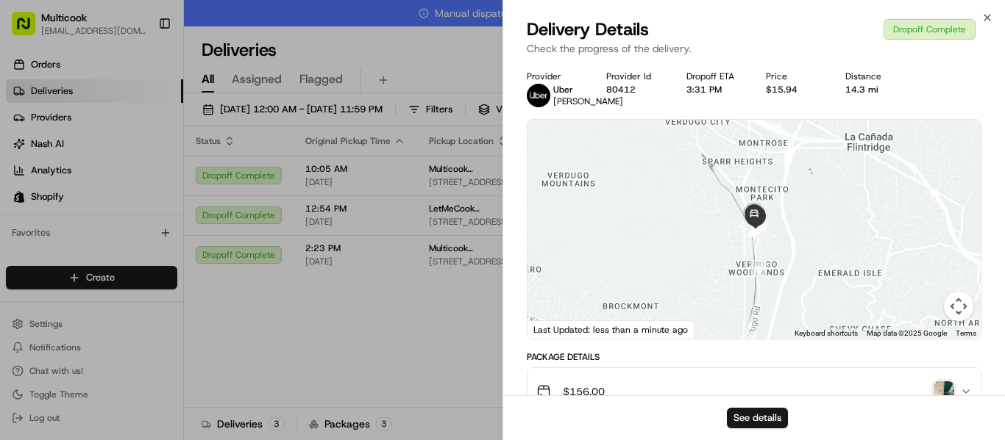
click at [947, 393] on img "button" at bounding box center [943, 392] width 21 height 21
